Goal: Information Seeking & Learning: Find specific page/section

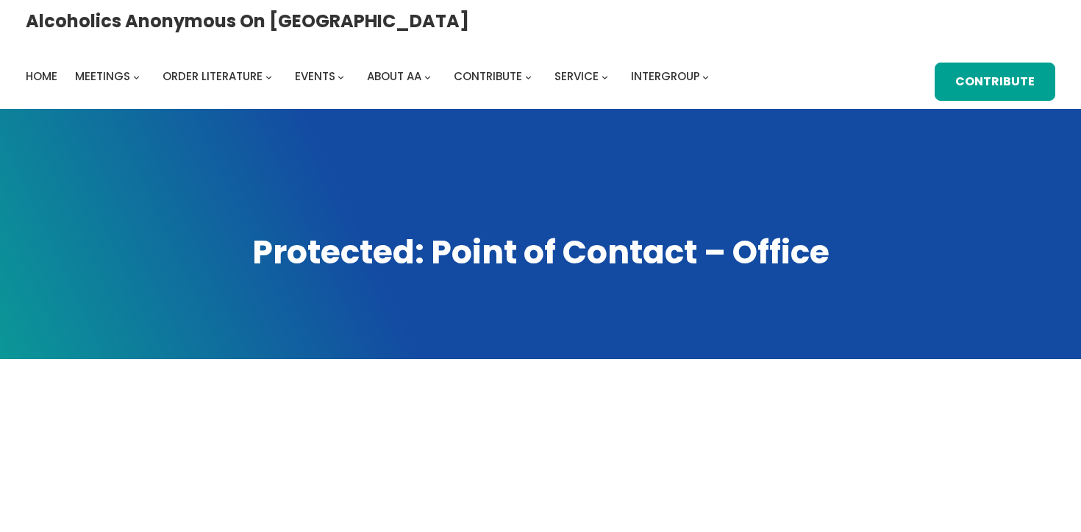
scroll to position [363, 0]
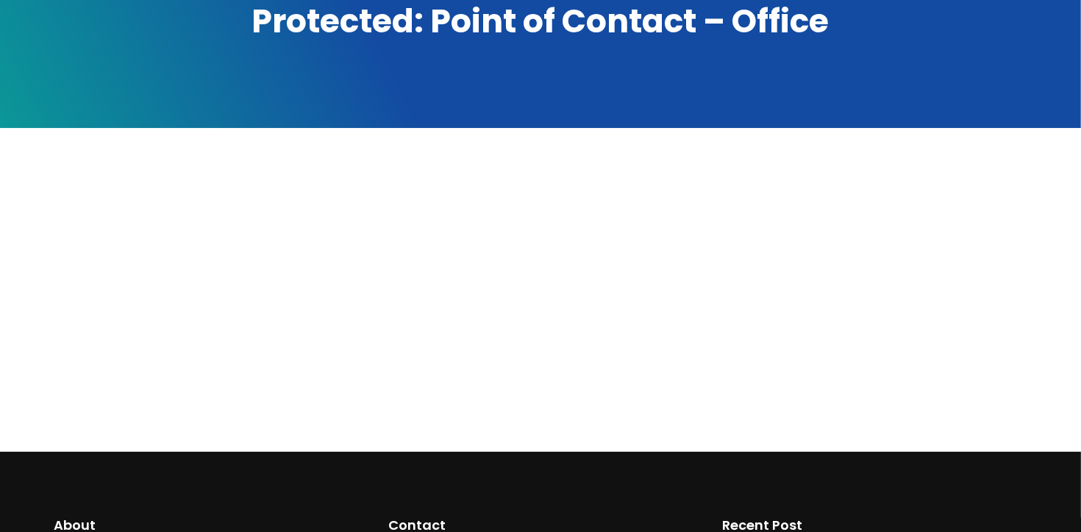
scroll to position [49, 0]
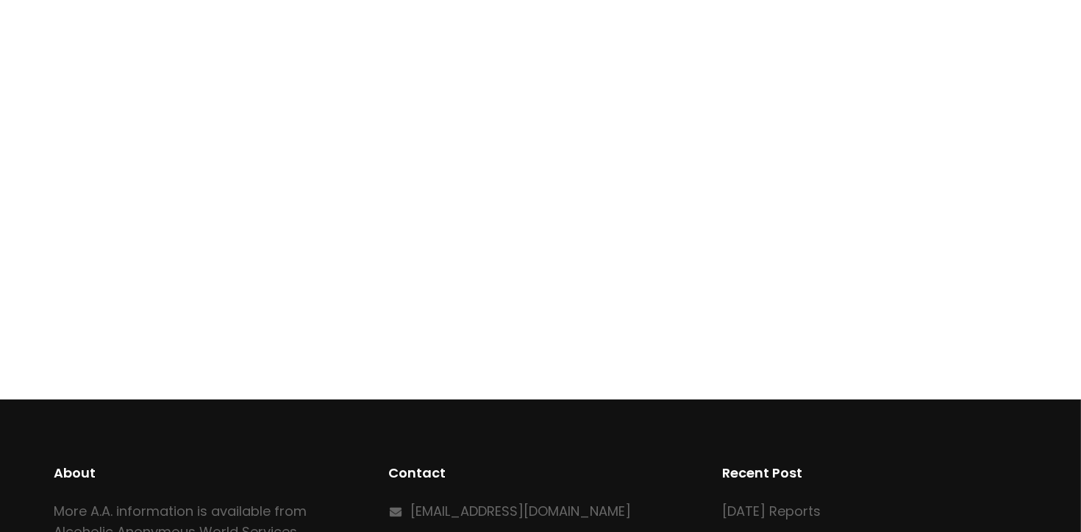
scroll to position [514, 0]
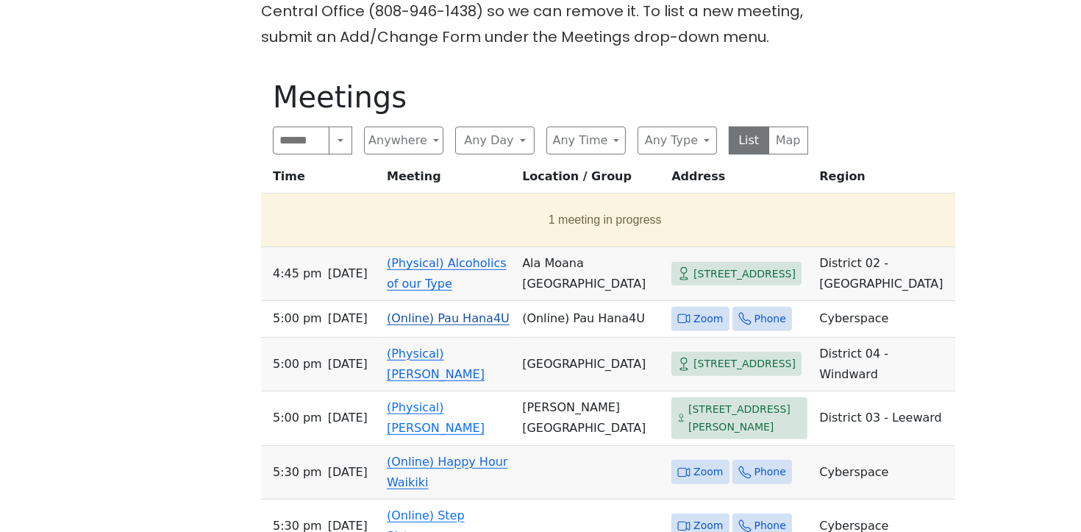
scroll to position [621, 0]
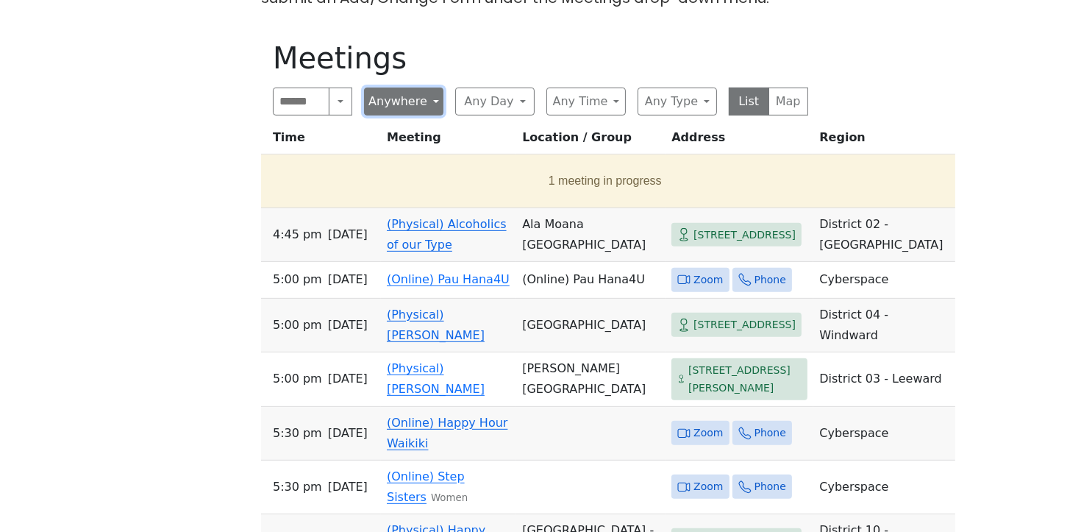
click at [405, 99] on button "Anywhere" at bounding box center [403, 102] width 79 height 28
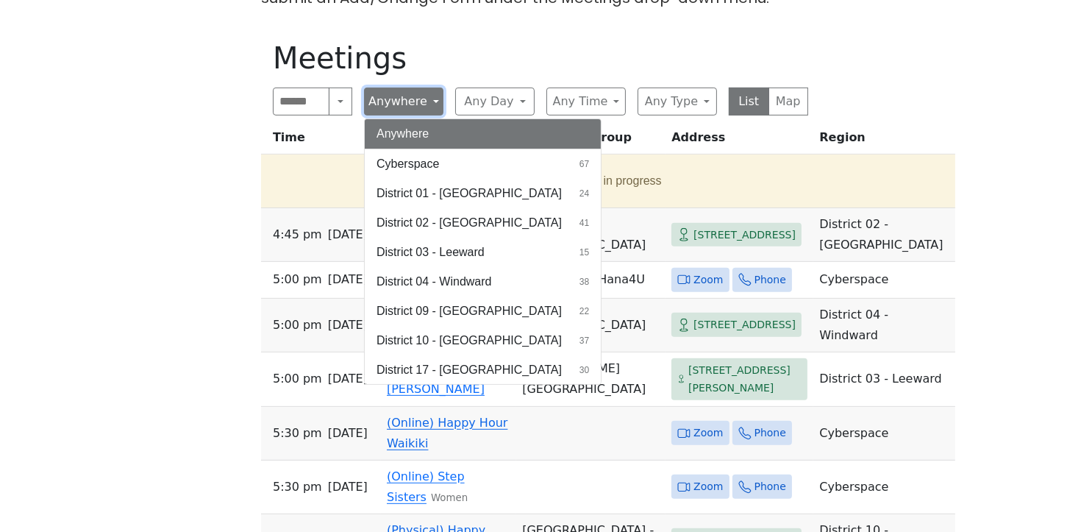
click at [404, 99] on button "Anywhere" at bounding box center [403, 102] width 79 height 28
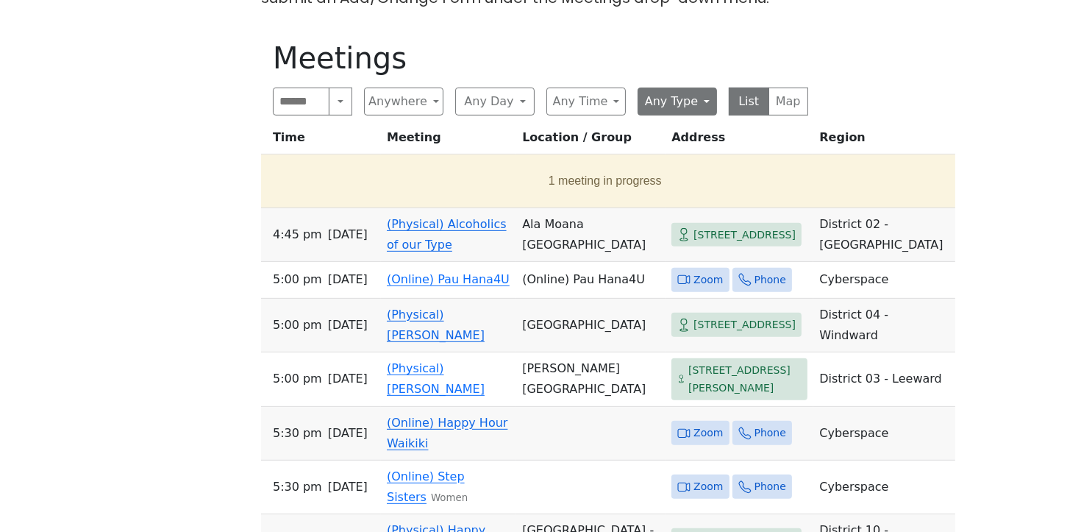
drag, startPoint x: 725, startPoint y: 102, endPoint x: 668, endPoint y: 100, distance: 56.7
click at [723, 102] on div "Search Near Location Near Me Anywhere Anywhere Cyberspace 67 District 01 - Diam…" at bounding box center [540, 102] width 535 height 28
click at [657, 99] on button "Any Type" at bounding box center [677, 102] width 79 height 28
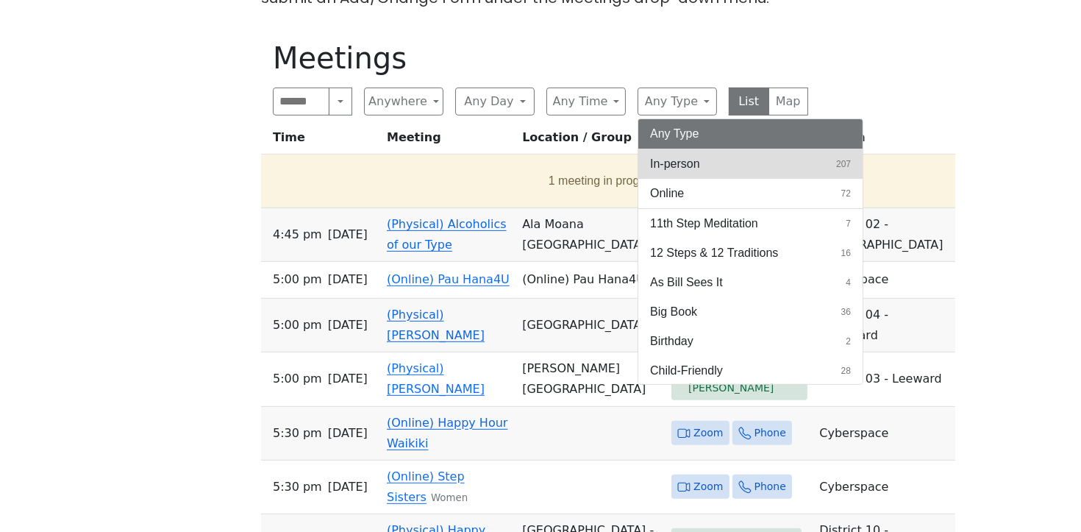
click at [765, 165] on button "In-person 207" at bounding box center [750, 163] width 224 height 29
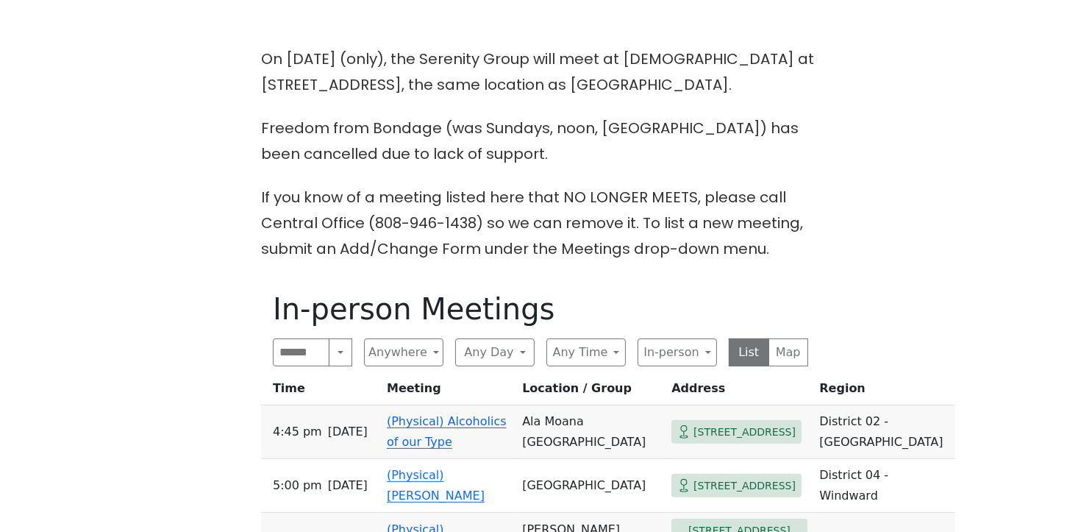
scroll to position [466, 0]
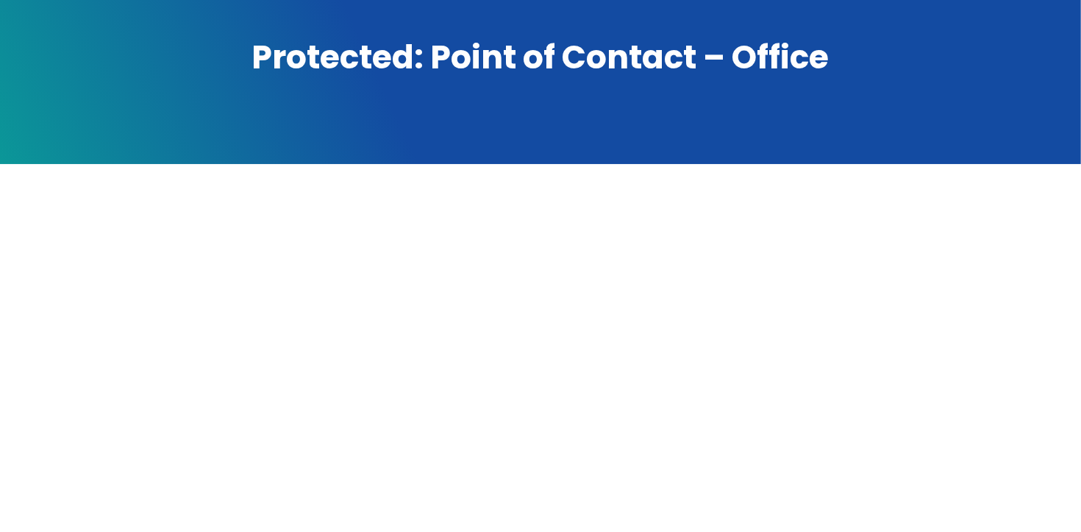
scroll to position [226, 0]
